Goal: Find specific page/section

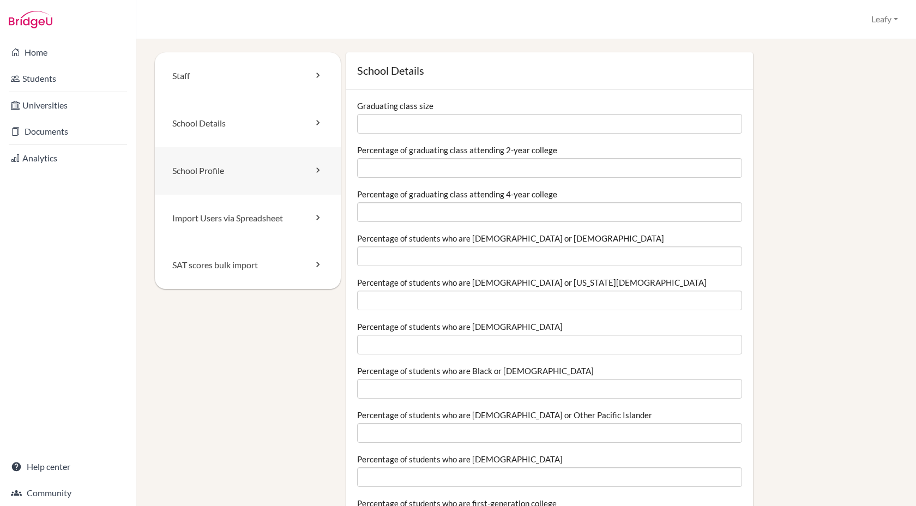
click at [241, 190] on link "School Profile" at bounding box center [248, 170] width 186 height 47
